Goal: Information Seeking & Learning: Stay updated

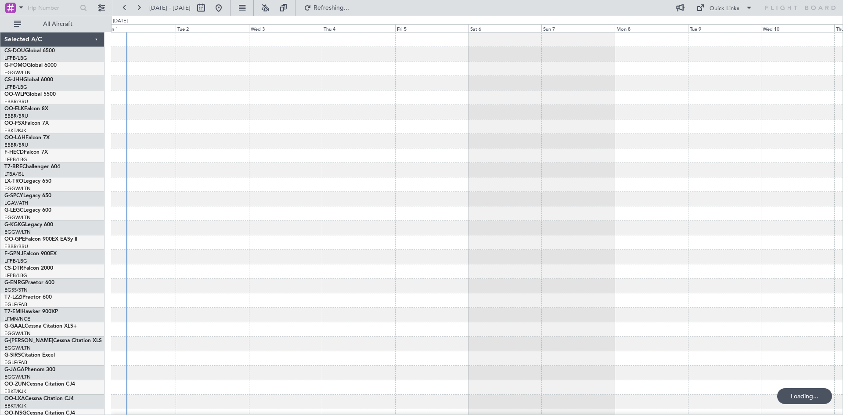
click at [2, 147] on div "Selected A/C CS-DOU Global 6500 LFPB/LBG Paris ([GEOGRAPHIC_DATA]) G-FOMO Globa…" at bounding box center [421, 215] width 843 height 399
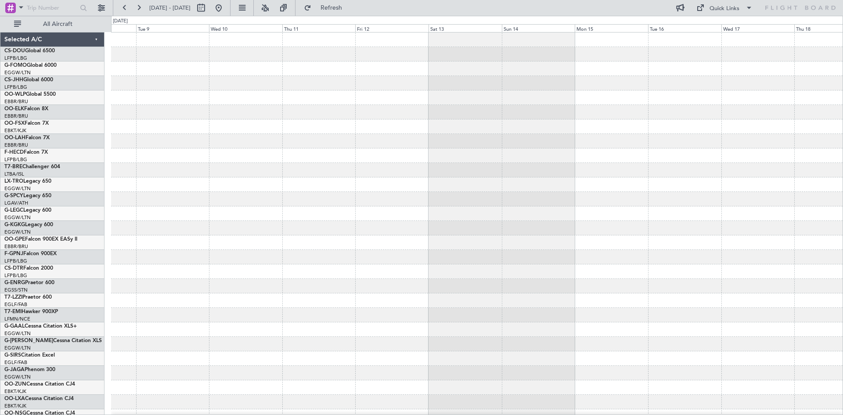
click at [162, 187] on div at bounding box center [476, 184] width 731 height 14
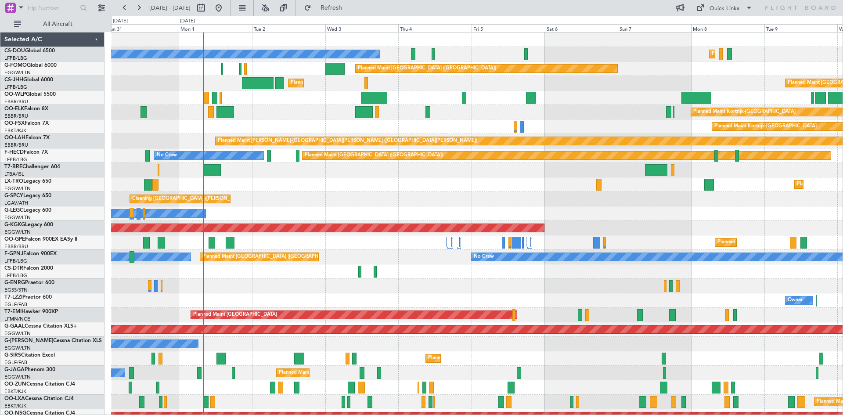
click at [842, 187] on html "08 Sep 2025 - 18 Sep 2025 Refresh Quick Links All Aircraft Planned Maint Paris …" at bounding box center [421, 207] width 843 height 415
click at [272, 2] on button at bounding box center [265, 8] width 14 height 14
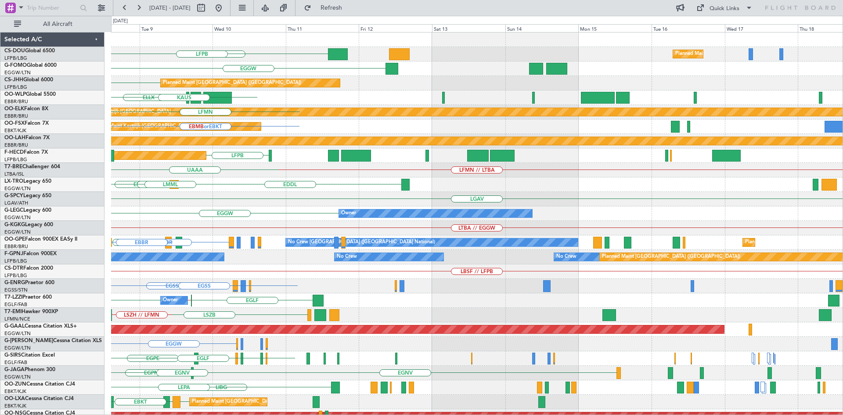
click at [0, 234] on div "ETSI Planned Maint Paris (Le Bourget) LFPB Planned Maint Paris (Le Bourget) EGG…" at bounding box center [421, 215] width 843 height 399
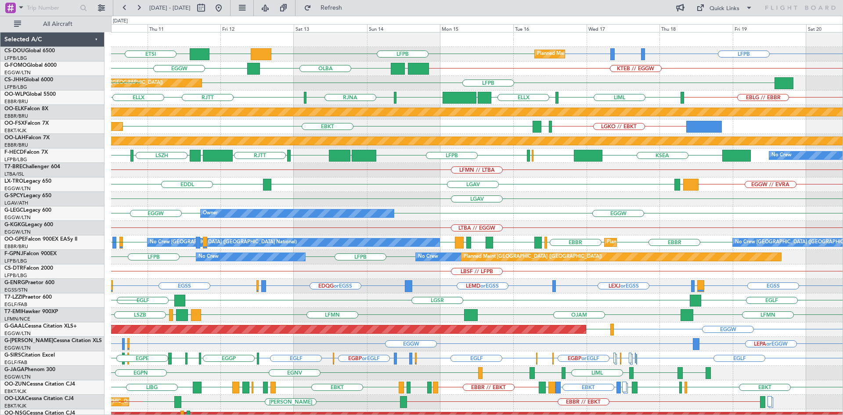
click at [430, 250] on div "Planned Maint Paris (Le Bourget) LFPB LFTH or LFPB LFPB LFPB DGAA ETSI Planned …" at bounding box center [476, 264] width 731 height 464
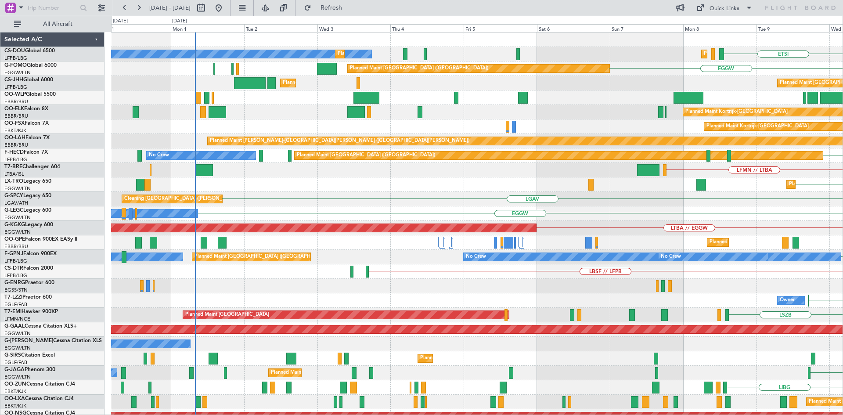
click at [842, 200] on html "10 Sep 2025 - 20 Sep 2025 Refresh Quick Links All Aircraft ETSI Planned Maint P…" at bounding box center [421, 207] width 843 height 415
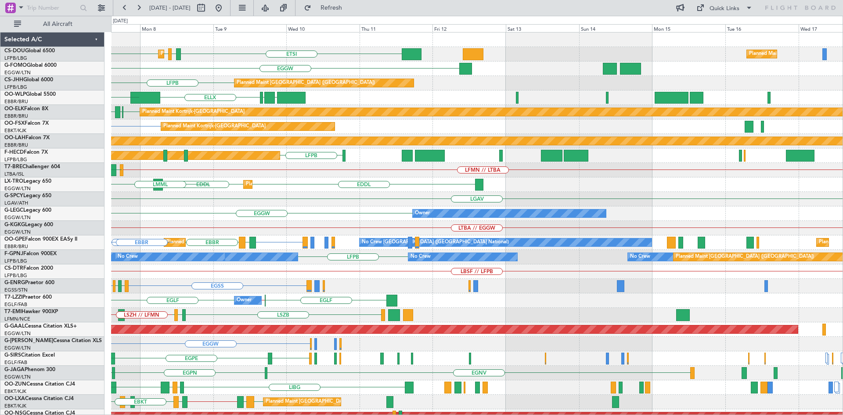
click at [143, 270] on div "Planned Maint Paris (Le Bourget) LFPB ETSI EGGW LFPB Planned Maint Paris (Le Bo…" at bounding box center [476, 264] width 731 height 464
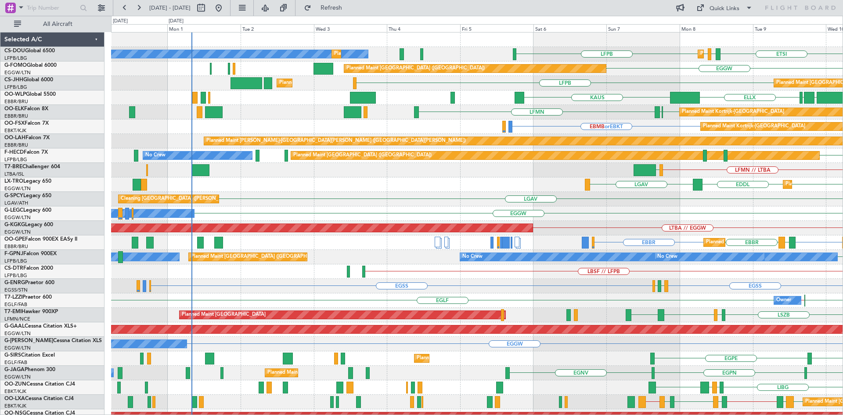
click at [842, 86] on html "07 Sep 2025 - 17 Sep 2025 Refresh Quick Links All Aircraft Planned Maint Paris …" at bounding box center [421, 207] width 843 height 415
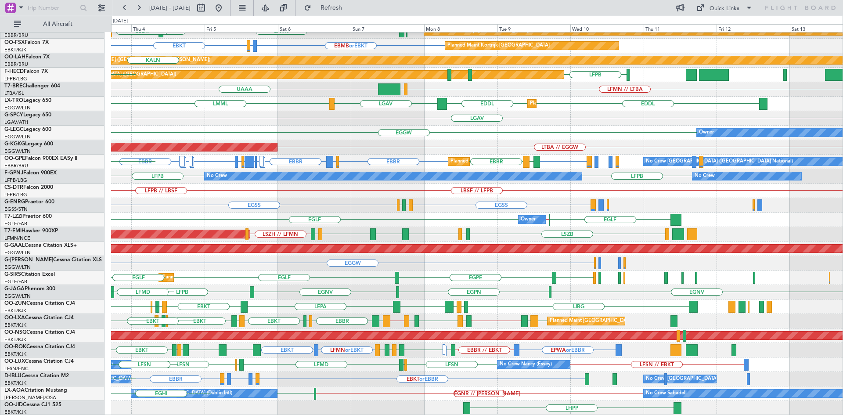
scroll to position [81, 0]
click at [253, 185] on div "ELLX KAUS KTEB KCMH LTCG LIML EBLG EBBR LIRZ EDDB EBKT EBBR LFMN EBBR Planned M…" at bounding box center [476, 184] width 731 height 464
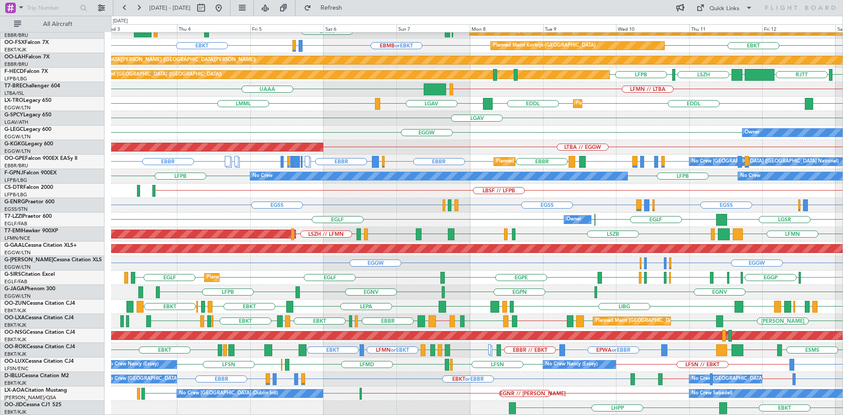
click at [364, 329] on div "Planned Maint [GEOGRAPHIC_DATA] ([GEOGRAPHIC_DATA])" at bounding box center [476, 335] width 731 height 14
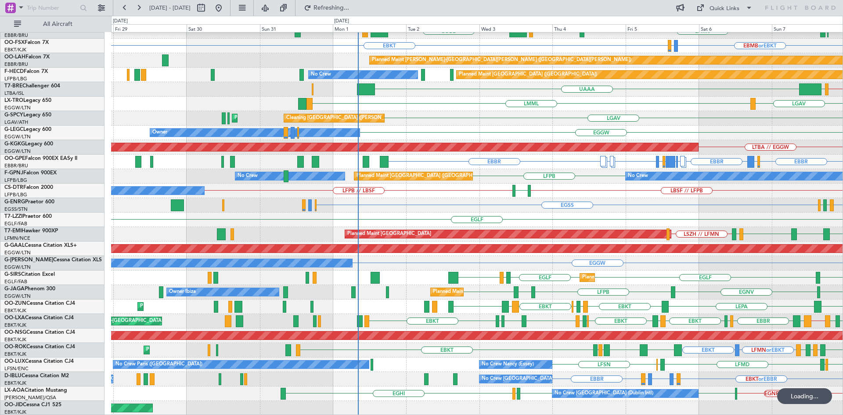
click at [842, 289] on html "03 Sep 2025 - 13 Sep 2025 Refreshing... Quick Links All Aircraft KAUS KTEB KCMH…" at bounding box center [421, 207] width 843 height 415
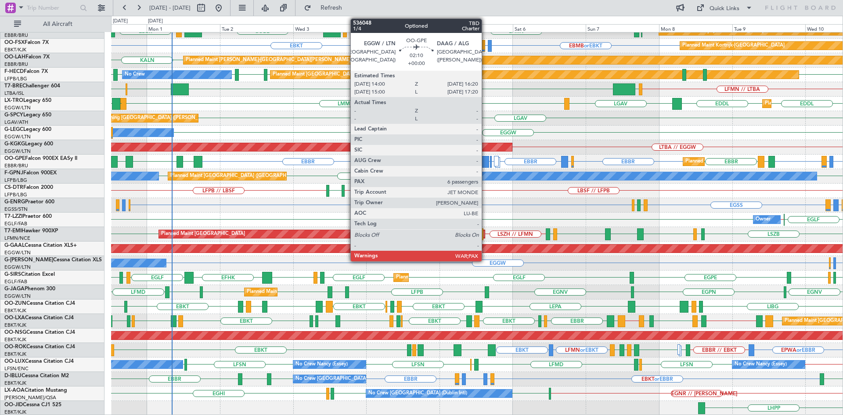
click at [485, 160] on div at bounding box center [485, 162] width 7 height 12
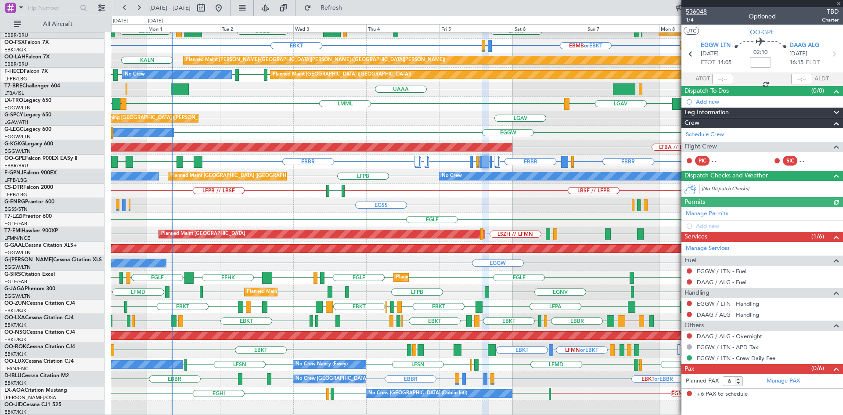
click at [694, 8] on span "536048" at bounding box center [696, 11] width 21 height 9
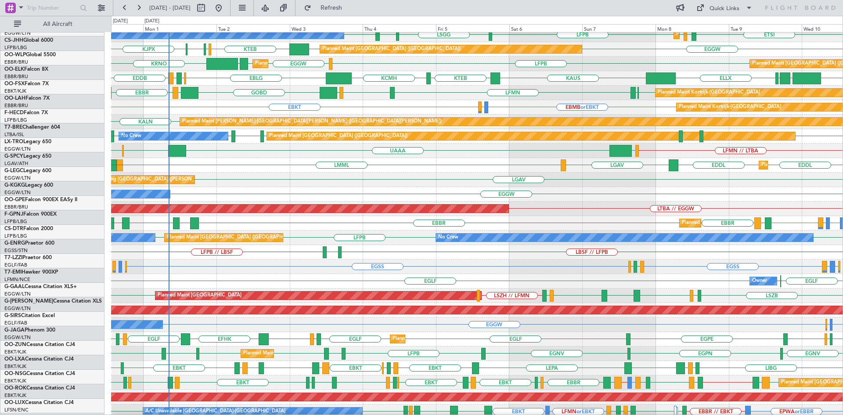
scroll to position [19, 0]
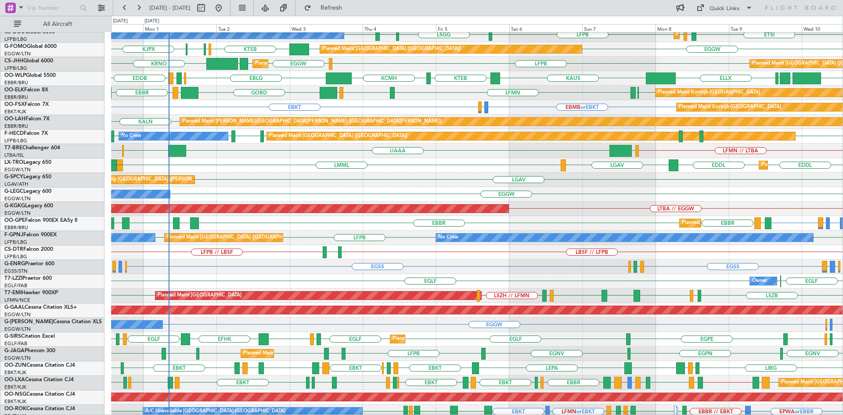
click at [719, 275] on div "EGLF // EGKB EGLF Owner EGLF" at bounding box center [476, 281] width 731 height 14
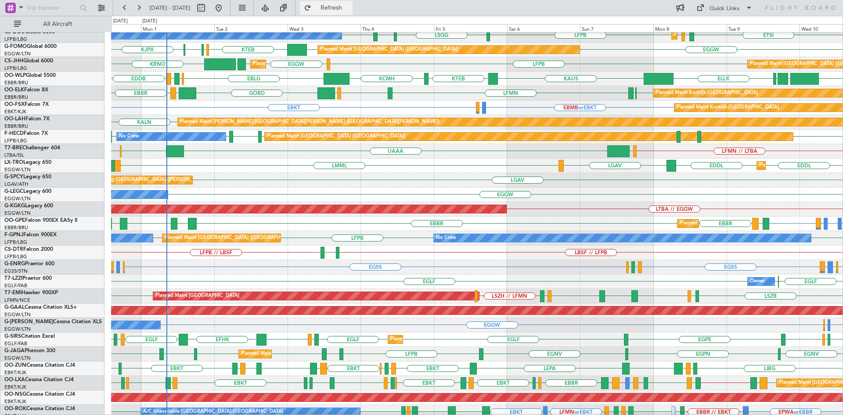
click at [343, 8] on span "Refresh" at bounding box center [331, 8] width 37 height 6
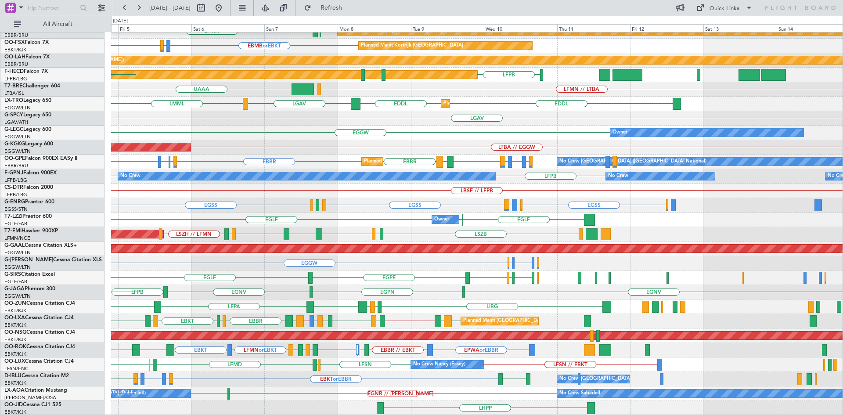
scroll to position [79, 0]
click at [7, 171] on div "RJTT LTCG LIML ELLX KAUS KTEB KCMH EBLG EBKT EBBR LFMN Planned Maint Kortrijk-W…" at bounding box center [421, 215] width 843 height 399
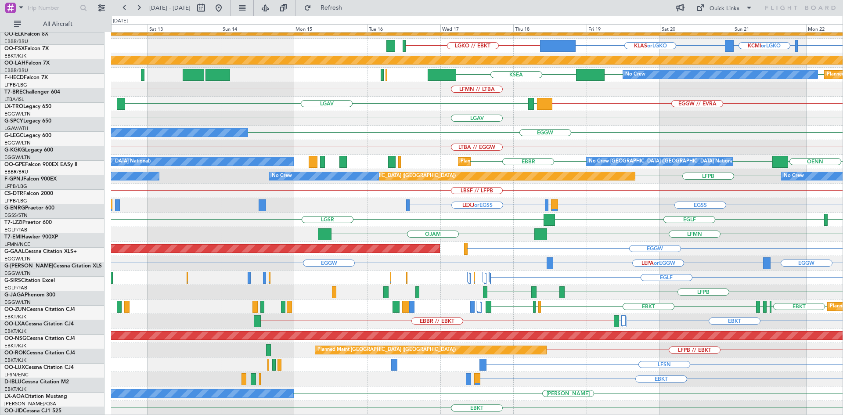
scroll to position [81, 0]
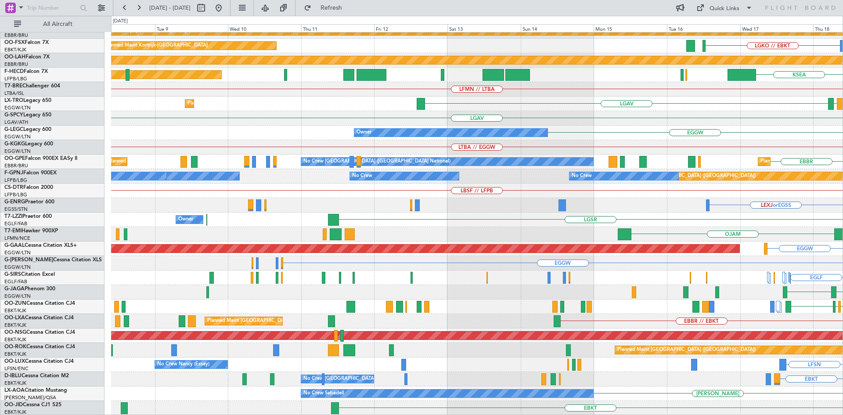
click at [842, 111] on html "17 Sep 2025 - 27 Sep 2025 Refresh Quick Links All Aircraft EBLG // EBBR LIML Pl…" at bounding box center [421, 207] width 843 height 415
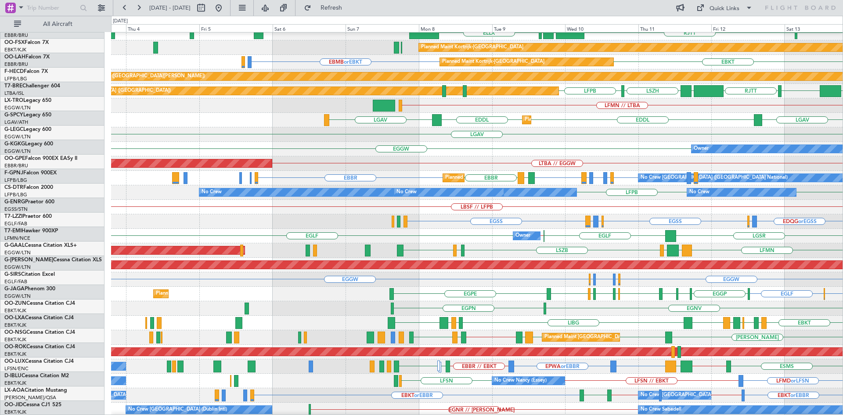
scroll to position [65, 0]
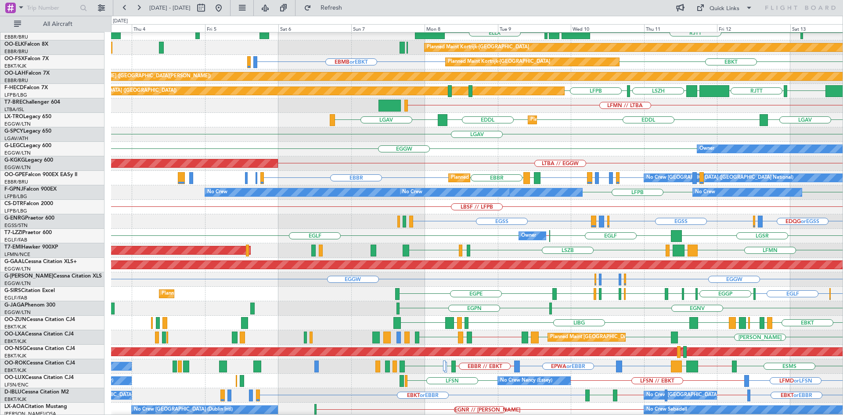
click at [605, 190] on div "No Crew No Crew No Crew LFPB LFPB Planned Maint Paris (Le Bourget) No Crew Plan…" at bounding box center [476, 192] width 731 height 14
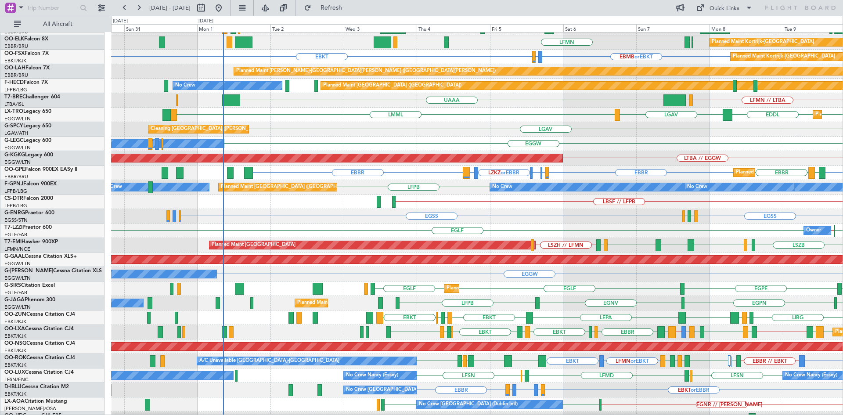
scroll to position [69, 0]
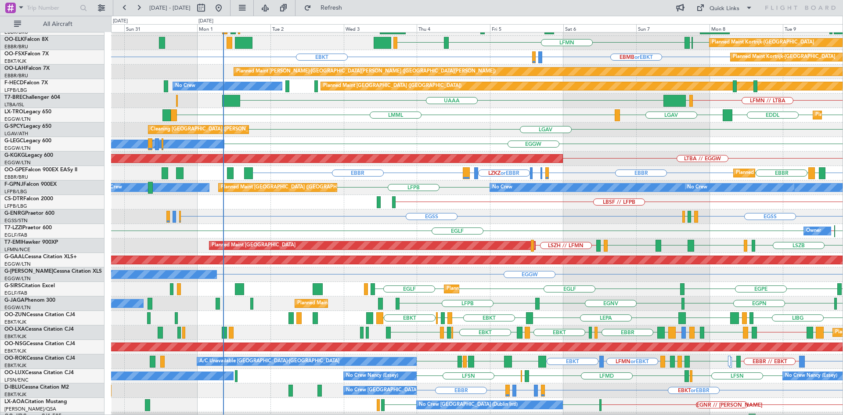
click at [634, 142] on div "EGGW Owner Owner" at bounding box center [476, 144] width 731 height 14
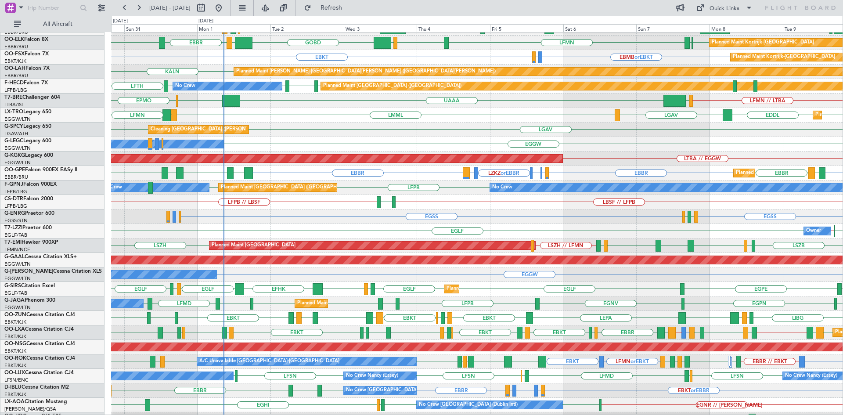
scroll to position [81, 0]
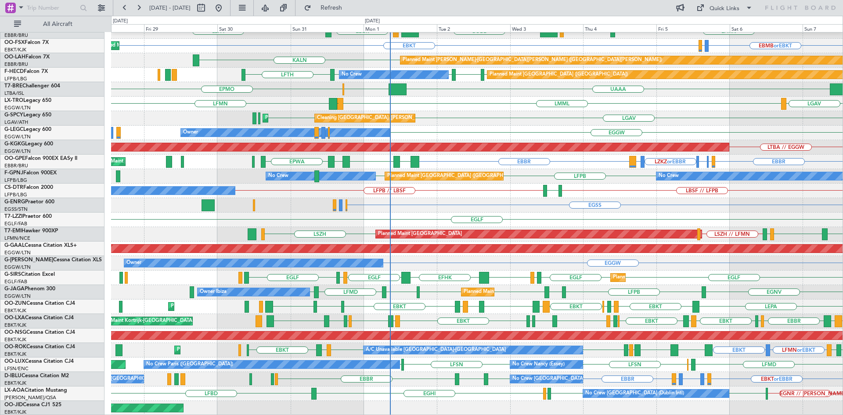
click at [455, 264] on div "KAUS KTEB KCMH EBLG EBBR LIRZ EDDB Planned Maint Berlin (Brandenburg) ELLX LIML…" at bounding box center [476, 184] width 731 height 464
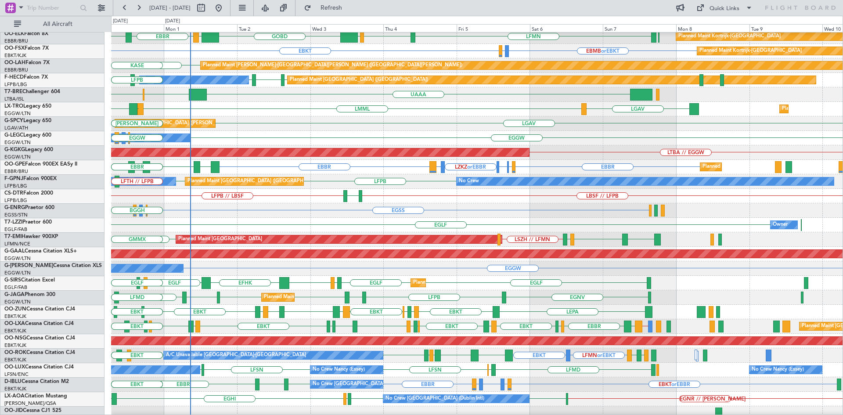
scroll to position [75, 0]
click at [428, 129] on div "LGAV LGAV Cleaning Athens (Eleftherios Venizelos Intl) LGAV LGMK LGAV Planned M…" at bounding box center [476, 123] width 731 height 14
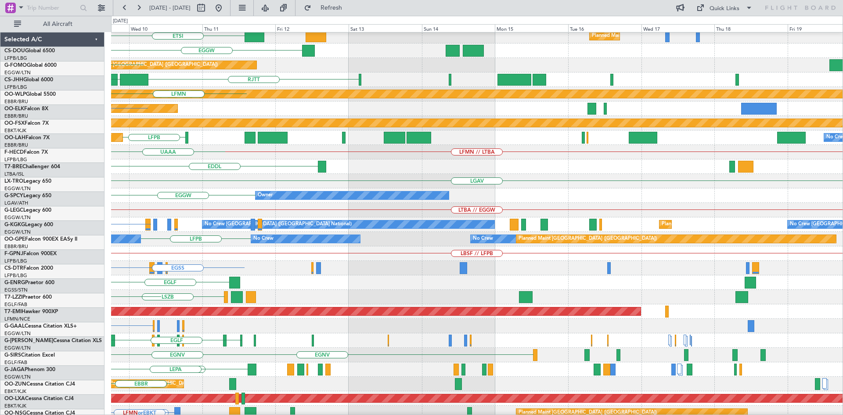
scroll to position [19, 0]
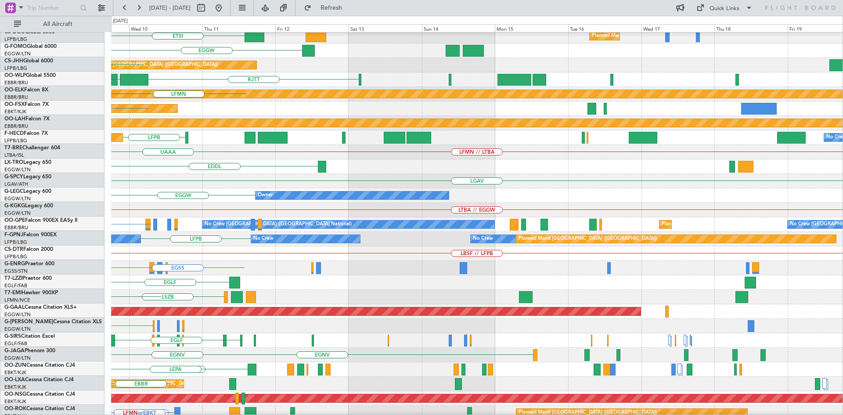
click at [0, 193] on div "ETSI Planned Maint Paris (Le Bourget) LFPB Planned Maint Paris (Le Bourget) EGG…" at bounding box center [421, 215] width 843 height 399
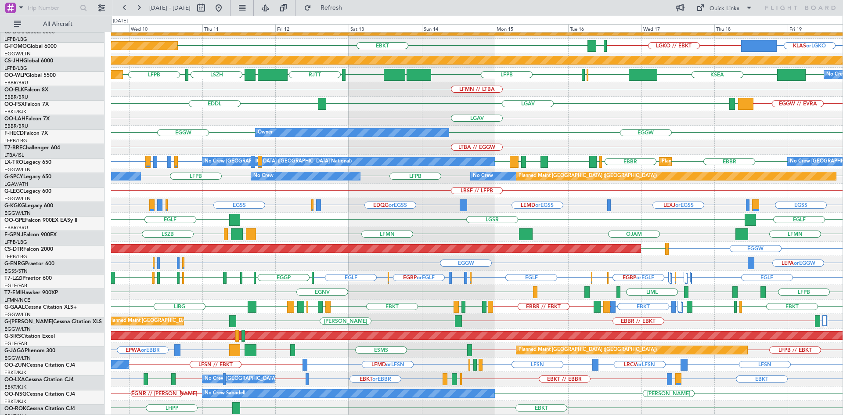
scroll to position [81, 0]
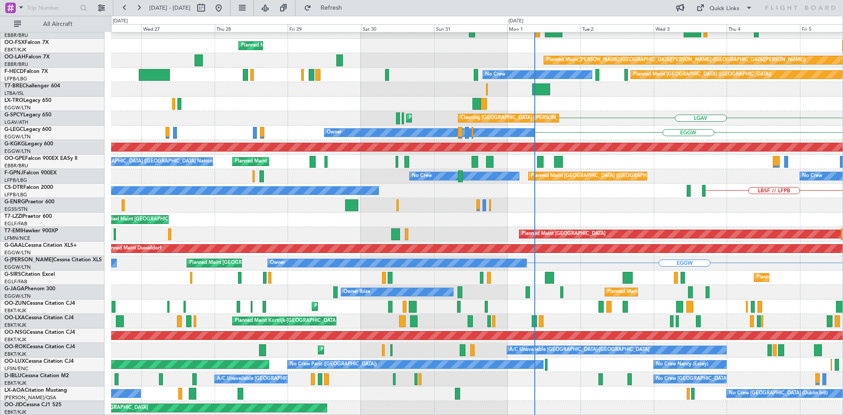
click at [842, 110] on html "09 Sep 2025 - 19 Sep 2025 Refresh Quick Links All Aircraft Planned Maint Berlin…" at bounding box center [421, 207] width 843 height 415
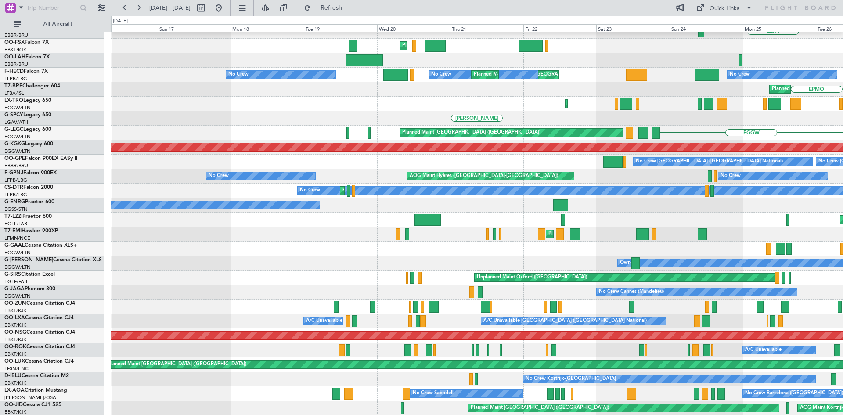
click at [842, 175] on html "26 Aug 2025 - 05 Sep 2025 Refresh Quick Links All Aircraft Planned Maint Berlin…" at bounding box center [421, 207] width 843 height 415
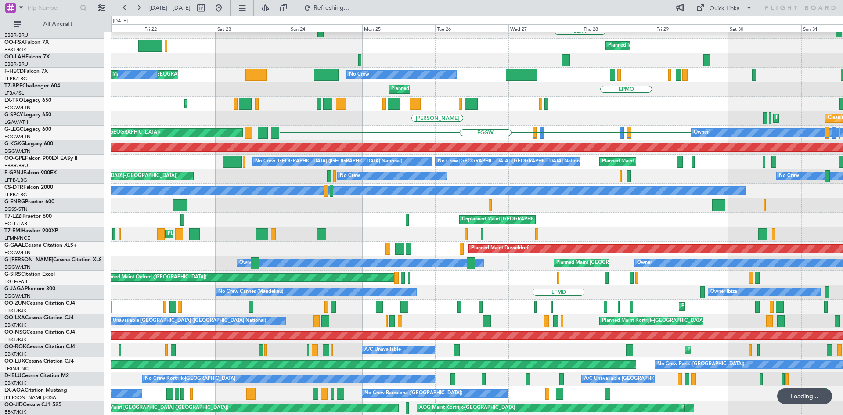
click at [23, 266] on div "Planned Maint Berlin (Brandenburg) LEPA Planned Maint Kortrijk-Wevelgem Planned…" at bounding box center [421, 215] width 843 height 399
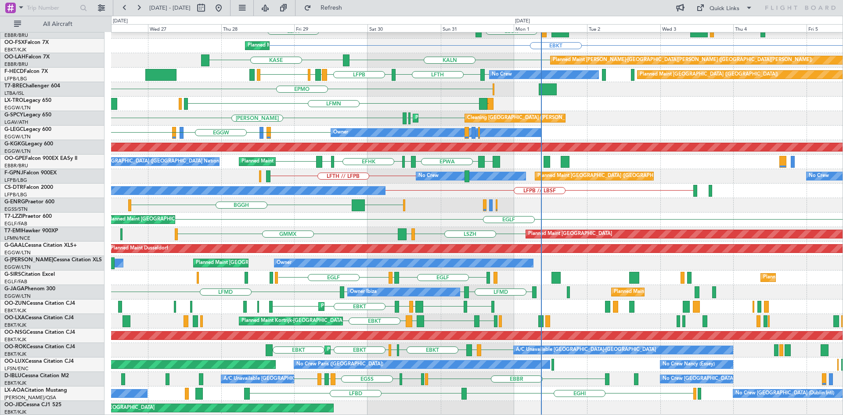
click at [328, 257] on div "EDDB Planned Maint Berlin (Brandenburg) EBBR LEPA Planned Maint Kortrijk-Wevelg…" at bounding box center [476, 184] width 731 height 464
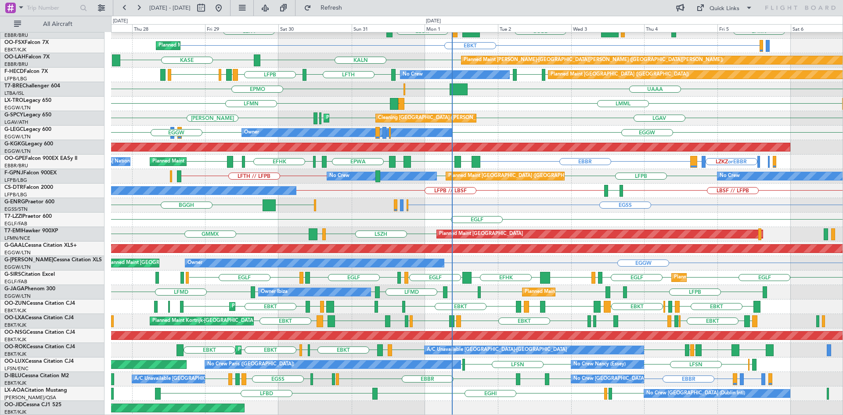
click at [402, 371] on div "Planned Maint Berlin (Brandenburg) KTEB KCMH EBLG EBBR LIRZ EDDB LFMN EBBR LIML…" at bounding box center [476, 184] width 731 height 464
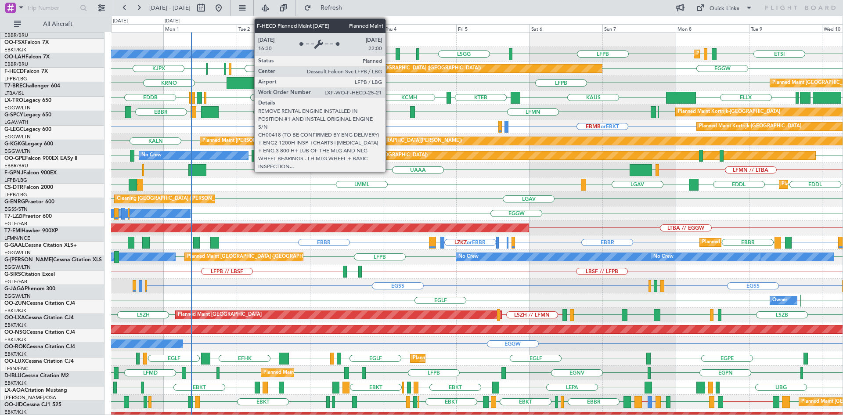
scroll to position [0, 0]
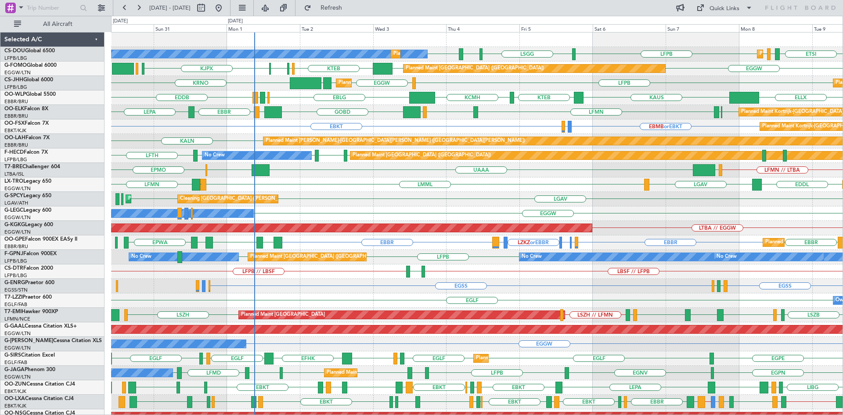
click at [371, 176] on div "LFMN // LTBA LJLJ UAAA LJLJ EPMO" at bounding box center [476, 170] width 731 height 14
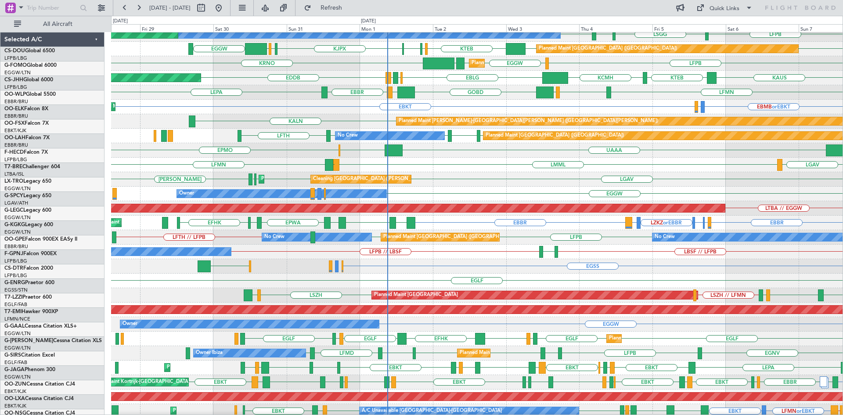
scroll to position [21, 0]
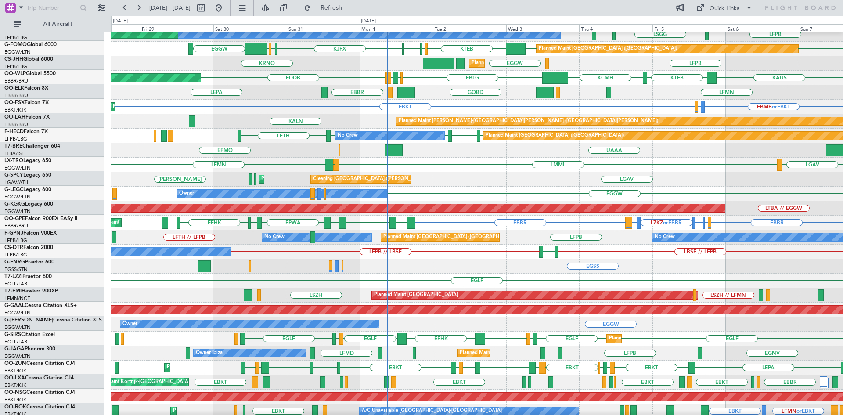
click at [493, 268] on div "EGSS EGMC EGBB EGAC EGSS" at bounding box center [476, 266] width 731 height 14
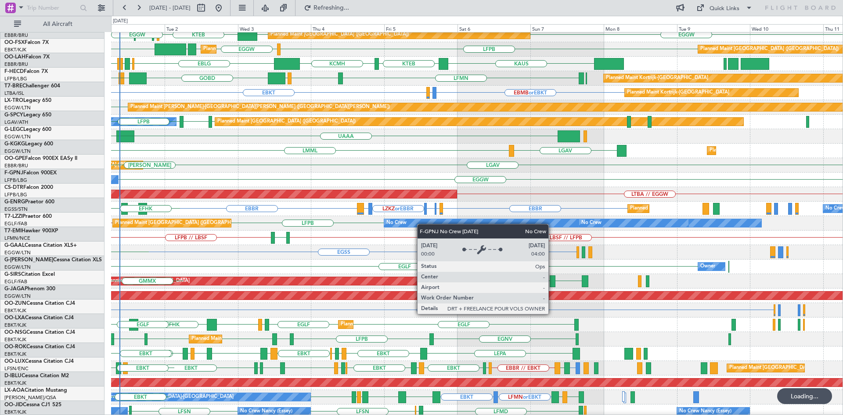
scroll to position [22, 0]
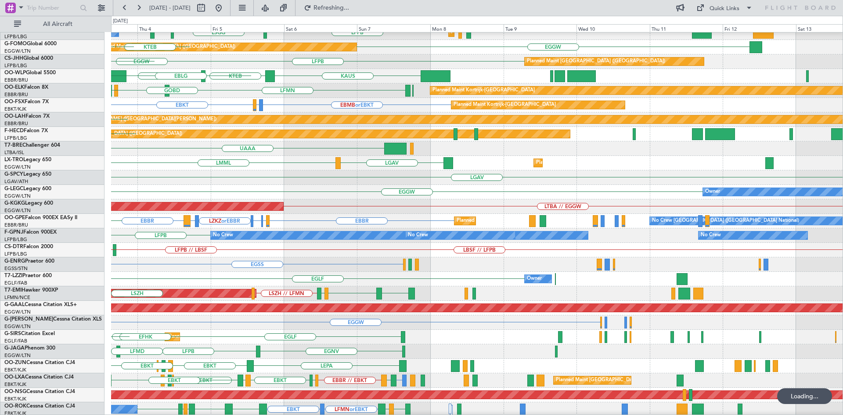
click at [226, 238] on div "No Crew" at bounding box center [399, 235] width 377 height 8
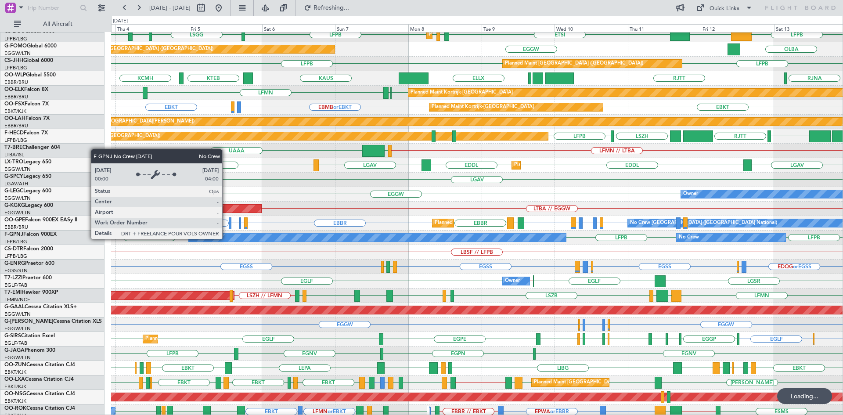
scroll to position [0, 0]
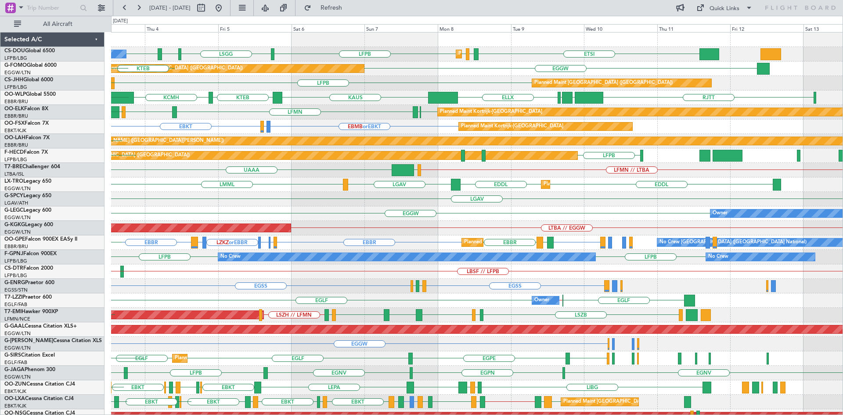
click at [435, 275] on div "ETSI EGGW LFPB LFPB LSGG LIML LFPB Planned Maint Paris (Le Bourget) No Crew Pla…" at bounding box center [476, 264] width 731 height 464
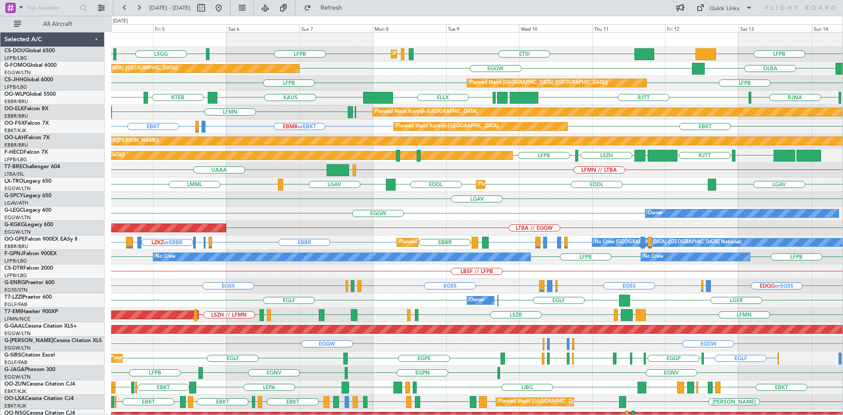
click at [554, 219] on div "Owner EGGW" at bounding box center [476, 213] width 731 height 14
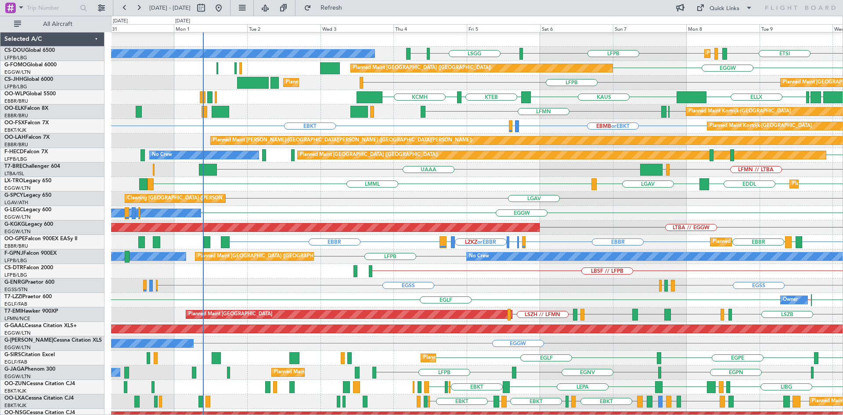
scroll to position [2, 0]
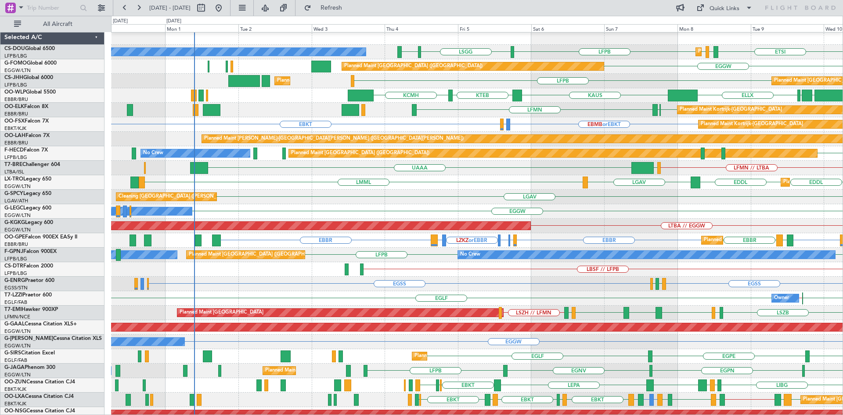
click at [634, 205] on div "EGGW Owner Owner" at bounding box center [476, 211] width 731 height 14
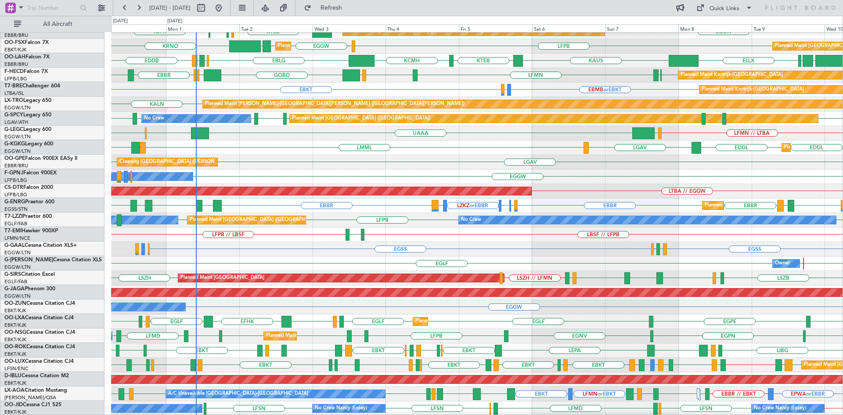
scroll to position [0, 0]
